Goal: Find contact information: Find contact information

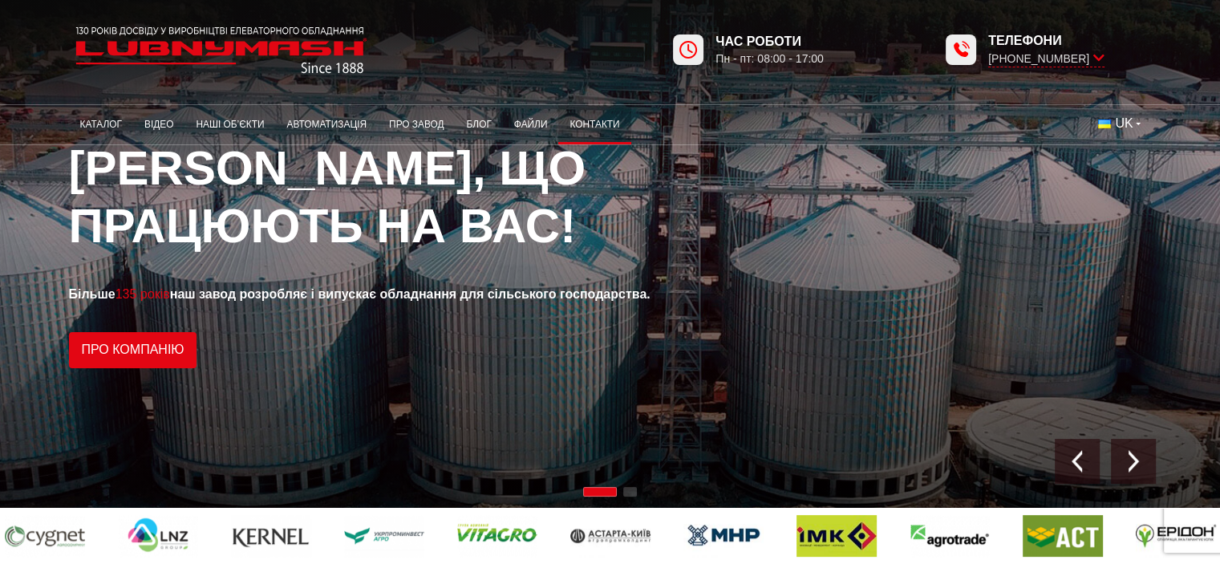
click at [587, 123] on link "Контакти" at bounding box center [594, 124] width 72 height 31
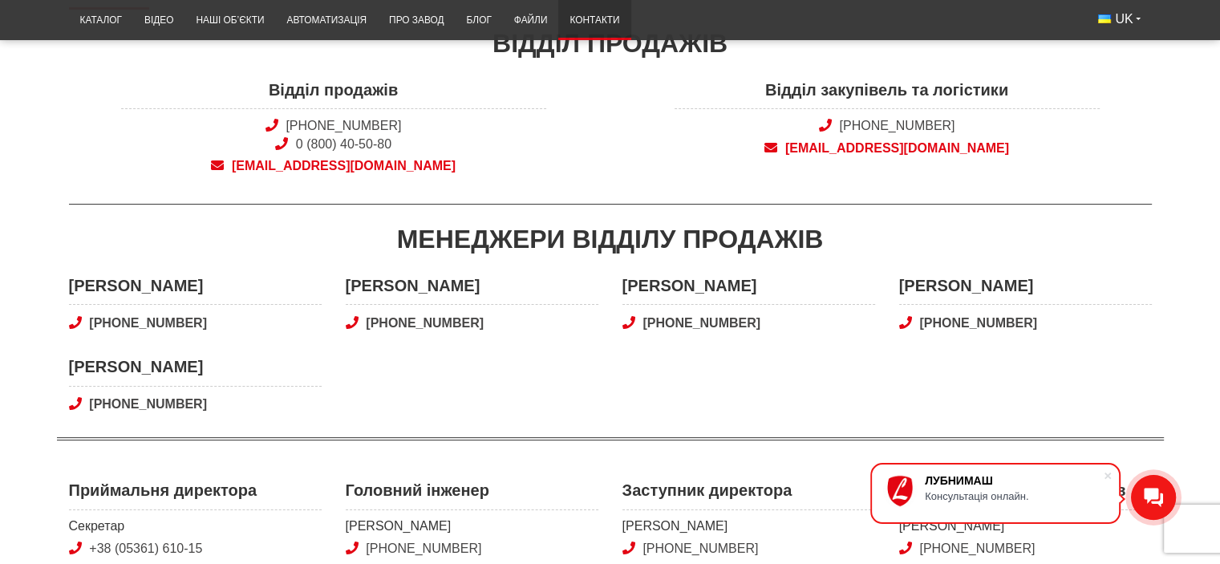
scroll to position [202, 0]
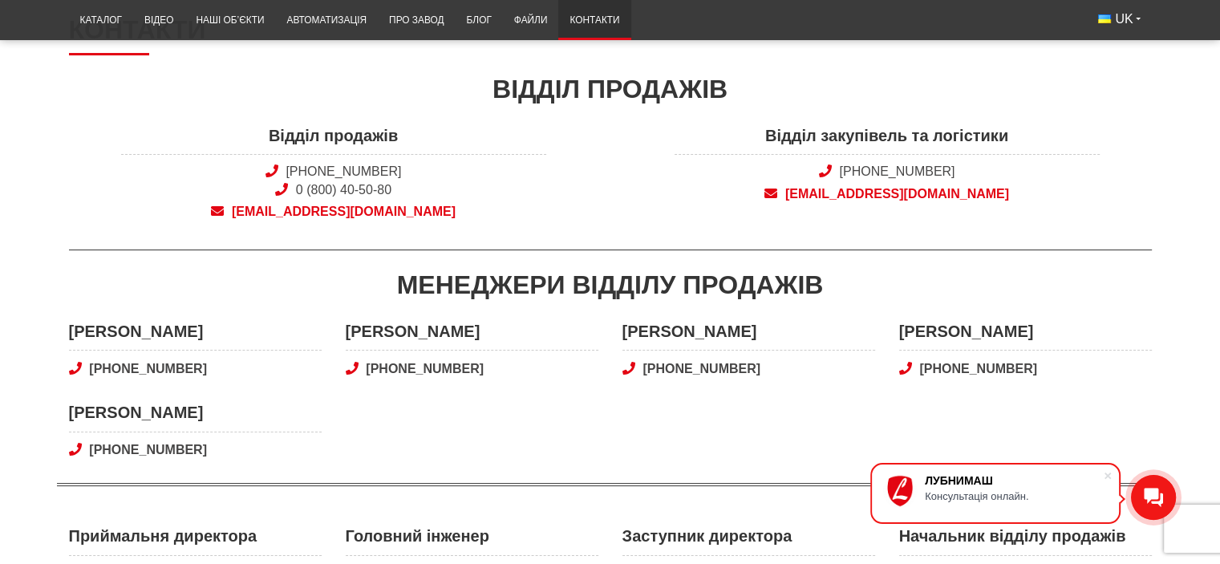
click at [666, 200] on div "Відділ закупівель та логістики +38 (050) 580 22 36 snab@lubnymash.com" at bounding box center [888, 177] width 554 height 106
click at [653, 173] on div "Відділ закупівель та логістики +38 (050) 580 22 36 snab@lubnymash.com" at bounding box center [888, 177] width 554 height 106
